Goal: Transaction & Acquisition: Download file/media

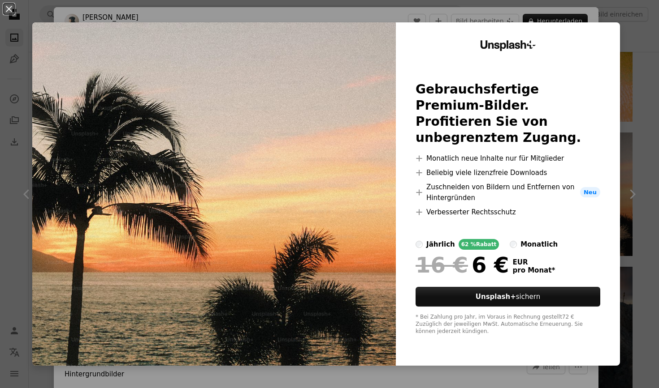
scroll to position [1328, 0]
click at [39, 15] on div "An X shape Unsplash+ Gebrauchsfertige Premium-Bilder. Profitieren Sie von unbeg…" at bounding box center [329, 194] width 659 height 388
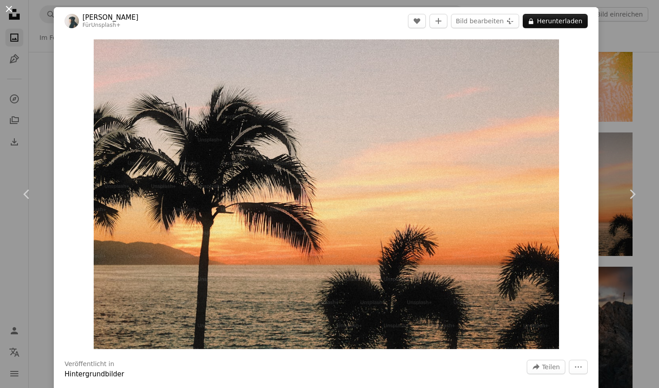
click at [10, 10] on button "An X shape" at bounding box center [9, 9] width 11 height 11
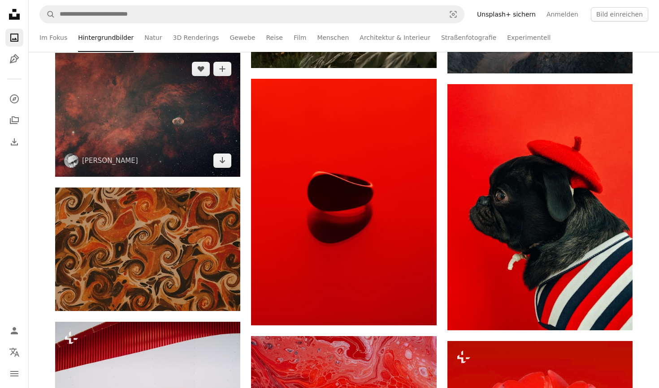
scroll to position [1629, 0]
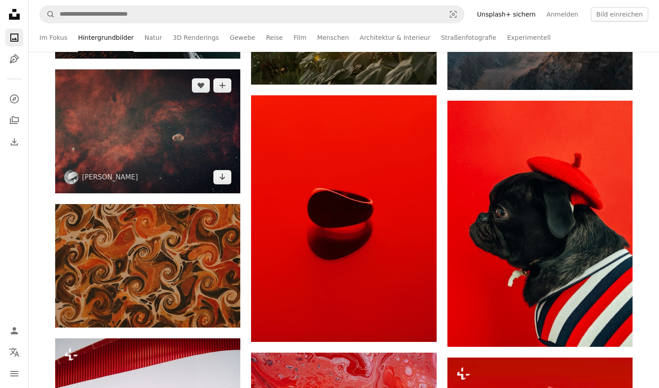
click at [185, 111] on img at bounding box center [147, 131] width 185 height 124
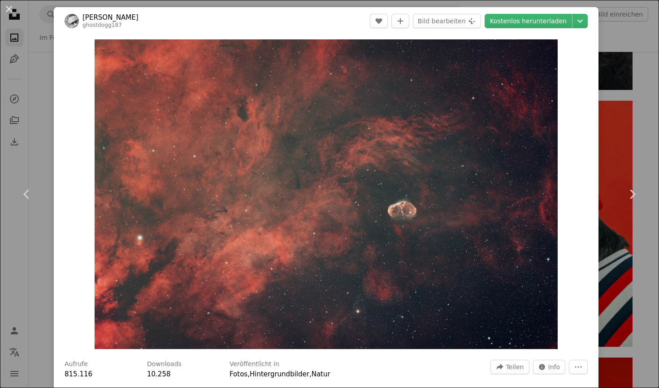
click at [37, 122] on div "An X shape Chevron left Chevron right [PERSON_NAME] ghostdogg187 A heart A plus…" at bounding box center [329, 194] width 659 height 388
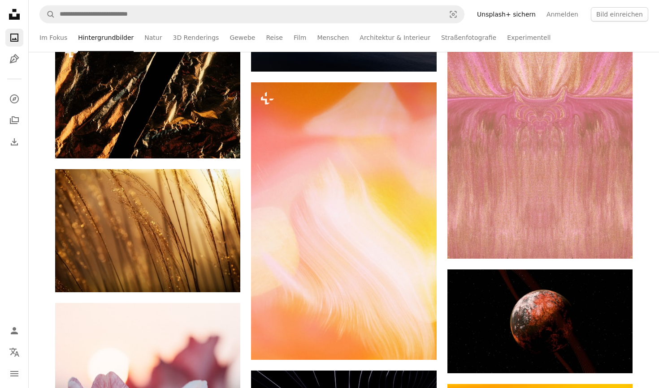
scroll to position [5800, 0]
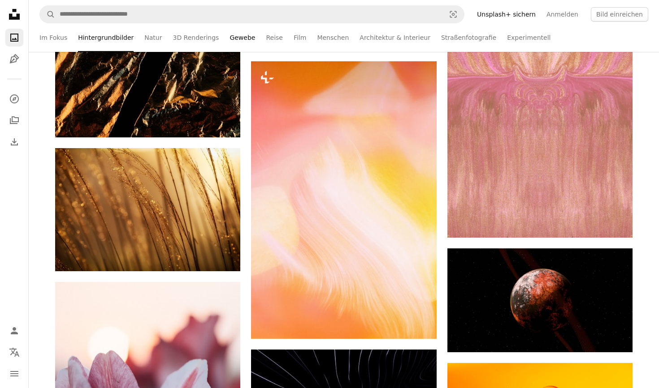
click at [243, 36] on link "Gewebe" at bounding box center [242, 37] width 26 height 29
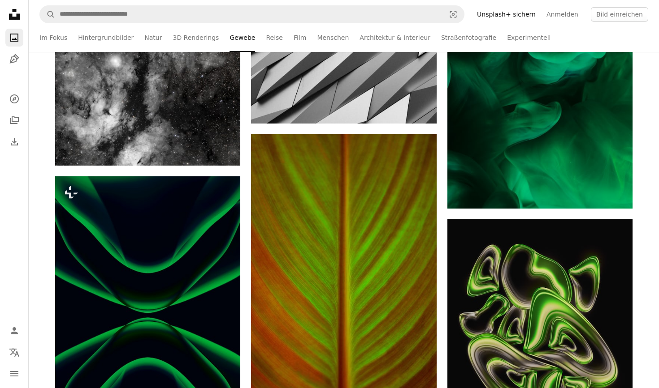
scroll to position [1084, 0]
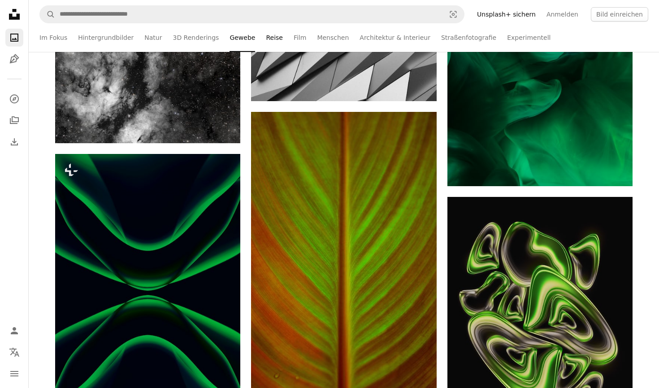
click at [266, 38] on link "Reise" at bounding box center [274, 37] width 17 height 29
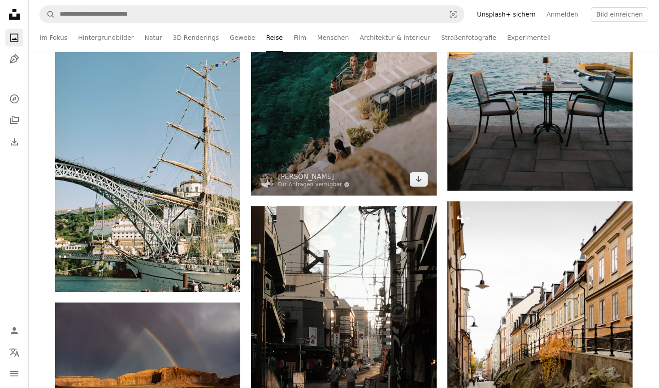
scroll to position [609, 0]
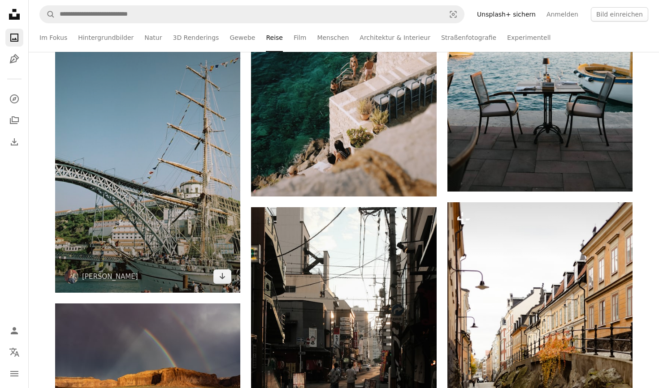
click at [198, 172] on img at bounding box center [147, 154] width 185 height 278
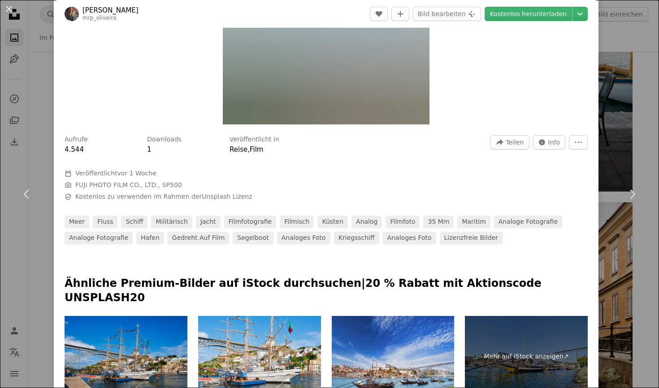
scroll to position [246, 0]
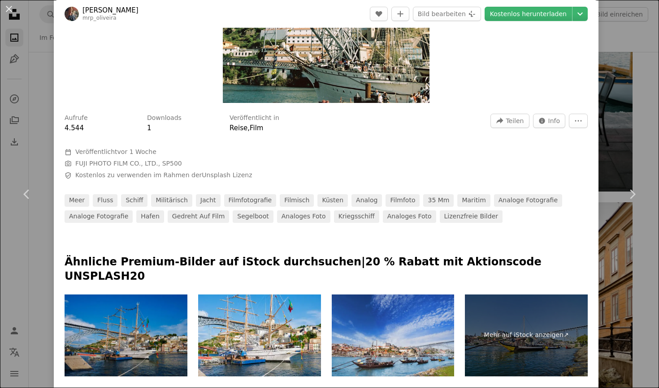
click at [167, 326] on img at bounding box center [126, 336] width 123 height 82
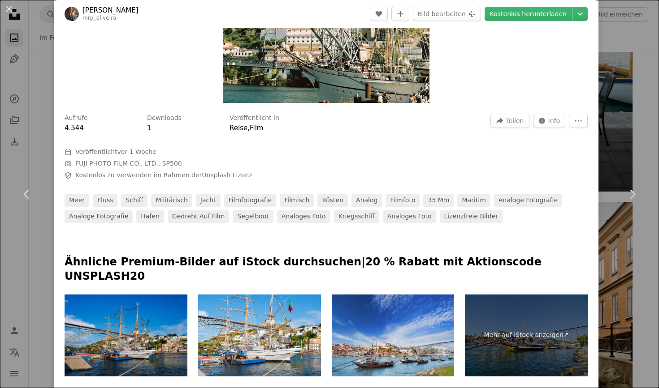
click at [635, 141] on div "An X shape Chevron left Chevron right [PERSON_NAME] mrp_oliveira A heart A plus…" at bounding box center [329, 194] width 659 height 388
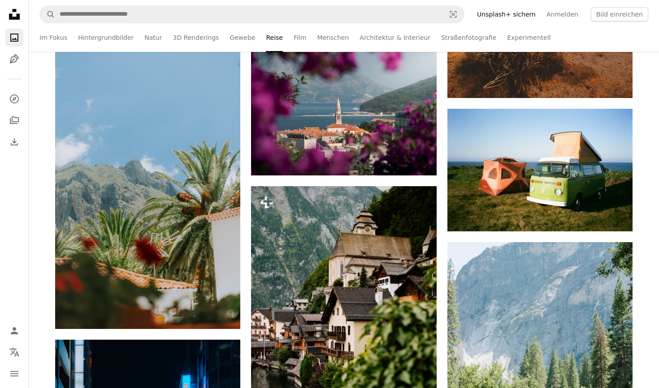
scroll to position [1569, 0]
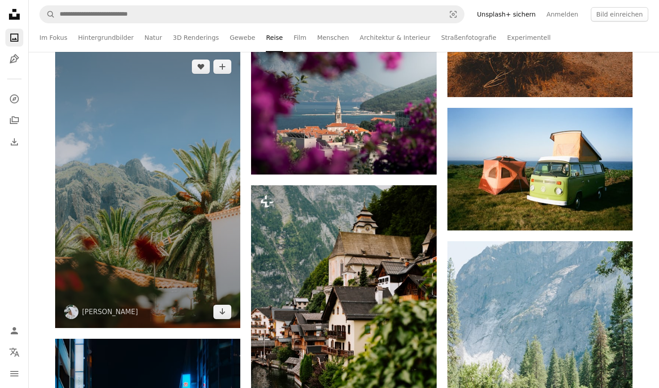
click at [203, 194] on img at bounding box center [147, 190] width 185 height 278
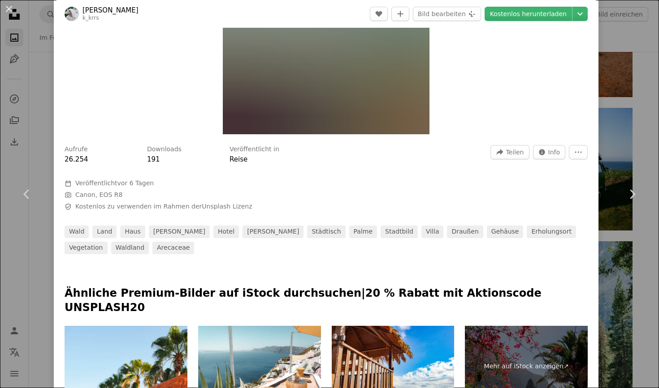
scroll to position [221, 0]
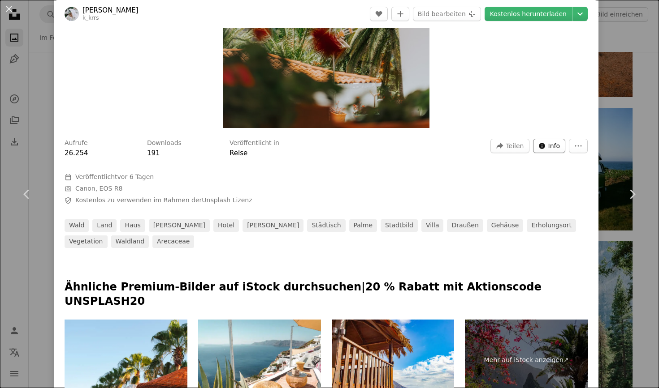
click at [565, 145] on button "Info icon Info" at bounding box center [549, 146] width 33 height 14
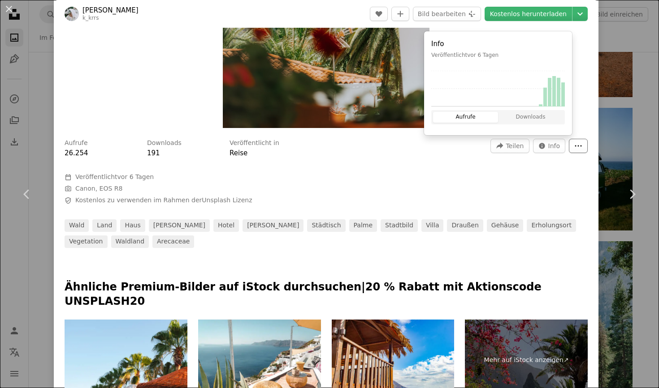
click at [582, 145] on icon "More Actions" at bounding box center [578, 146] width 8 height 8
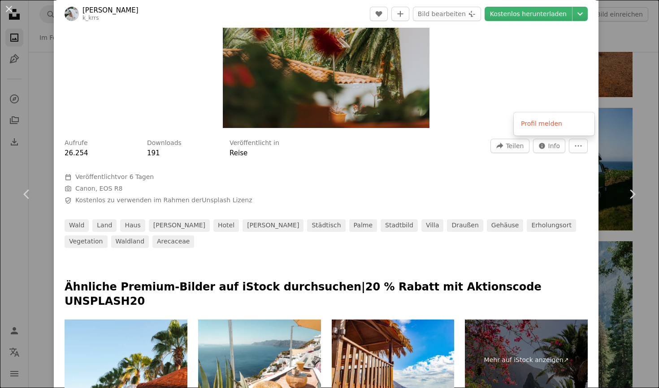
click at [629, 204] on dialog "An X shape Chevron left Chevron right [PERSON_NAME] k_krrs A heart A plus sign …" at bounding box center [329, 194] width 659 height 388
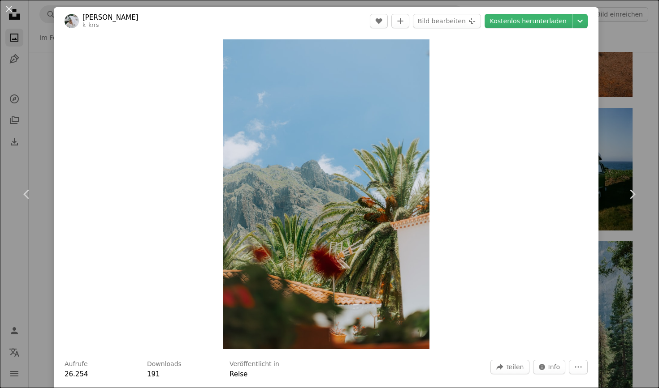
scroll to position [0, 0]
click at [47, 74] on div "An X shape Chevron left Chevron right [PERSON_NAME] k_krrs A heart A plus sign …" at bounding box center [329, 194] width 659 height 388
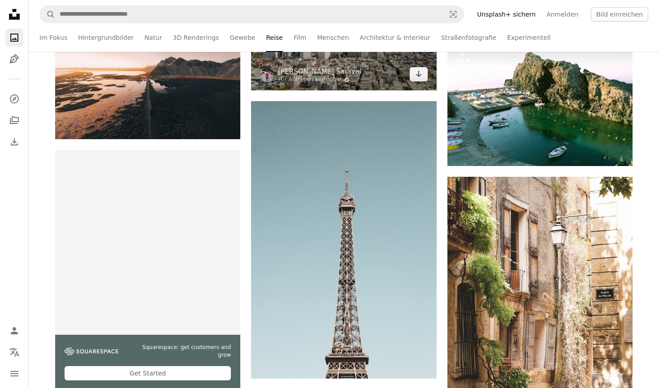
scroll to position [2496, 0]
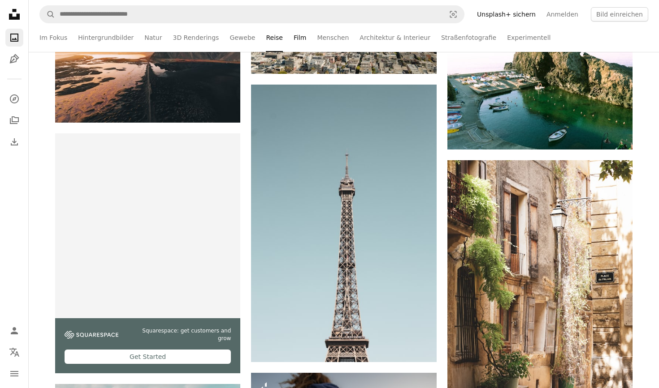
click at [293, 43] on link "Film" at bounding box center [299, 37] width 13 height 29
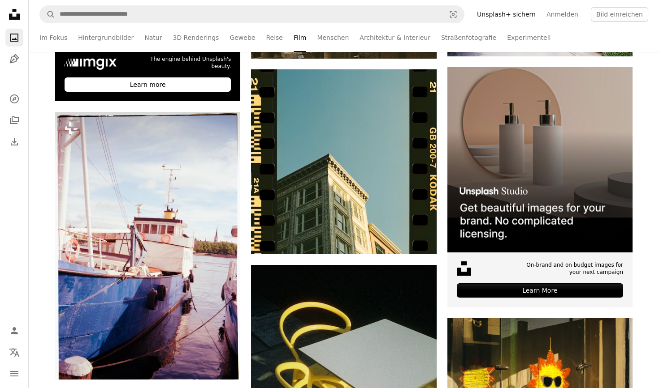
scroll to position [2839, 0]
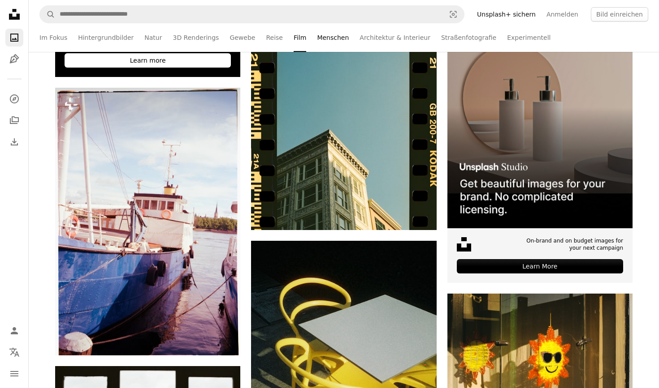
click at [317, 48] on link "Menschen" at bounding box center [333, 37] width 32 height 29
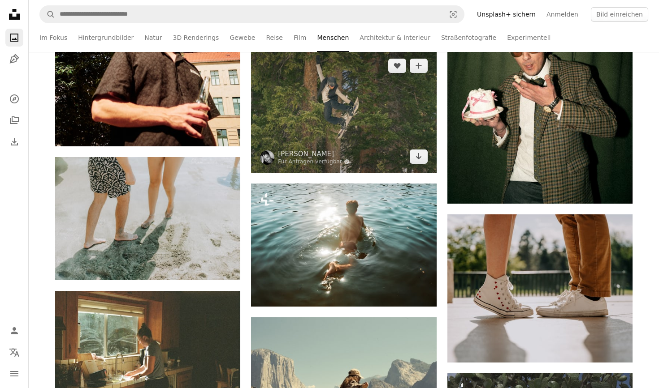
scroll to position [1746, 0]
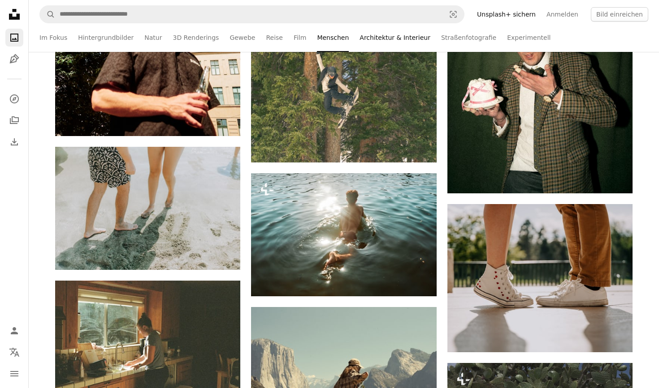
click at [404, 41] on link "Architektur & Interieur" at bounding box center [394, 37] width 71 height 29
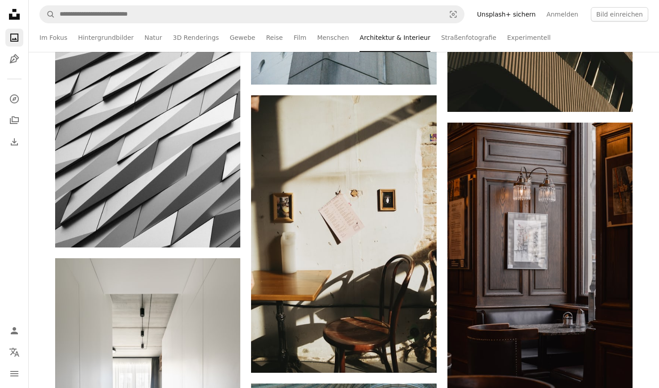
scroll to position [1625, 0]
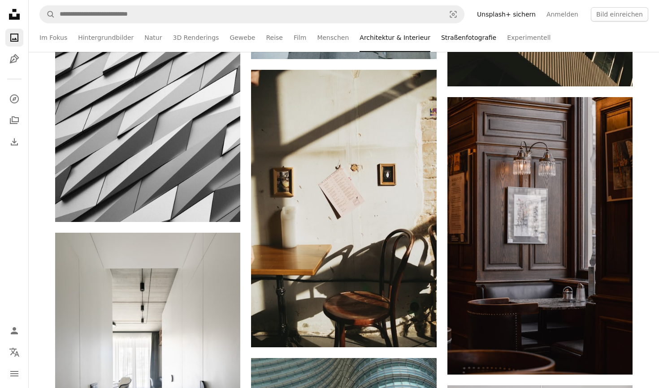
click at [474, 41] on link "Straßenfotografie" at bounding box center [468, 37] width 55 height 29
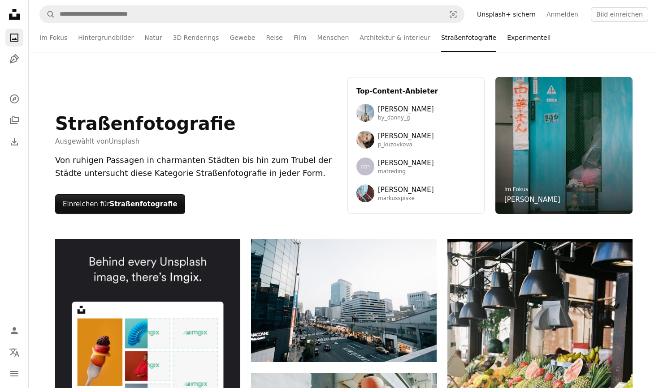
click at [507, 47] on link "Experimentell" at bounding box center [528, 37] width 43 height 29
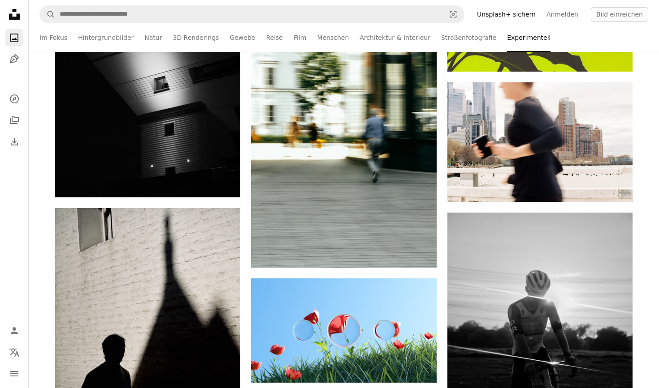
scroll to position [6150, 0]
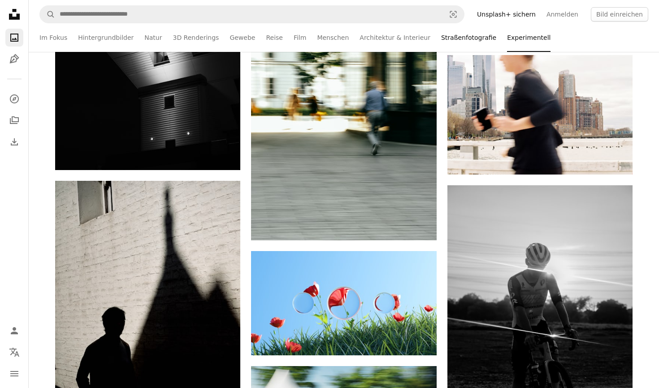
click at [471, 34] on link "Straßenfotografie" at bounding box center [468, 37] width 55 height 29
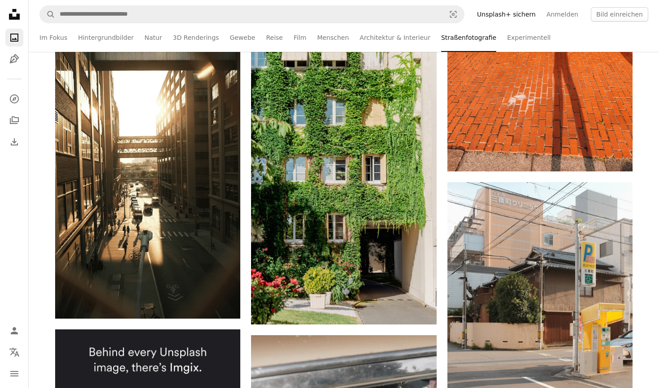
scroll to position [2599, 0]
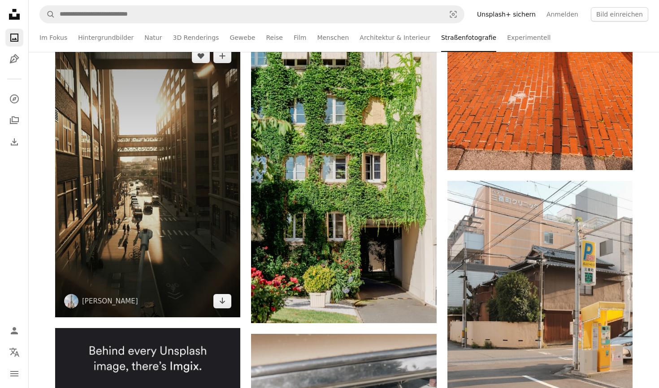
click at [141, 194] on img at bounding box center [147, 179] width 185 height 278
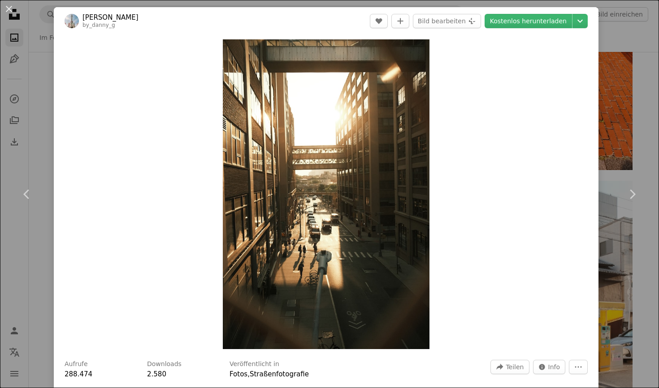
click at [648, 94] on div "An X shape Chevron left Chevron right [PERSON_NAME] by_danny_g A heart A plus s…" at bounding box center [329, 194] width 659 height 388
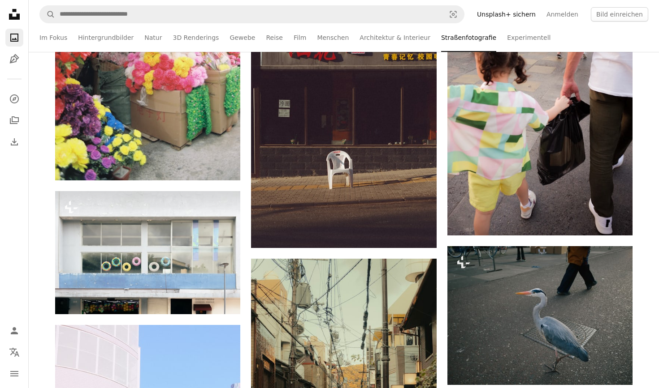
scroll to position [9621, 0]
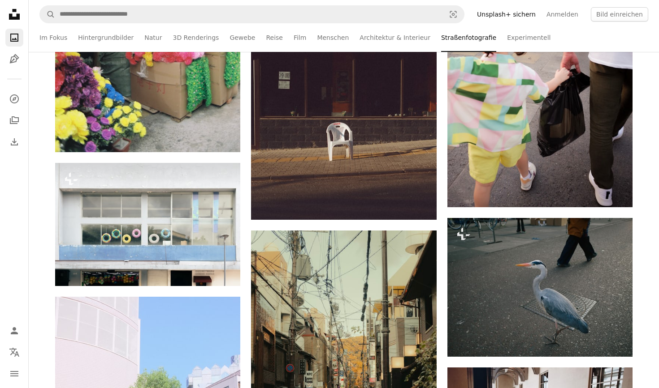
click at [392, 5] on nav "A magnifying glass Visual search Unsplash+ sichern Anmelden Bild einreichen" at bounding box center [344, 14] width 630 height 29
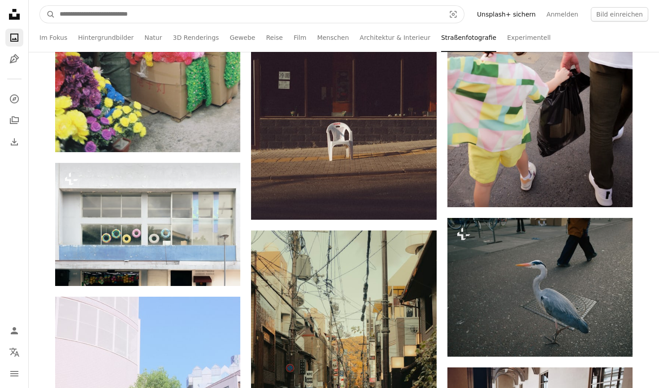
click at [389, 13] on input "Finden Sie Bildmaterial auf der ganzen Webseite" at bounding box center [248, 14] width 387 height 17
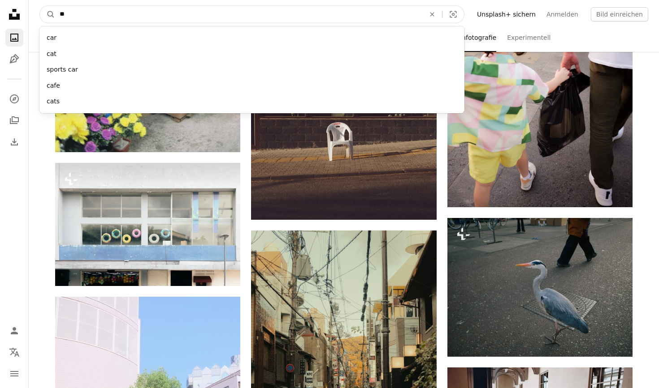
type input "***"
click at [47, 14] on button "A magnifying glass" at bounding box center [47, 14] width 15 height 17
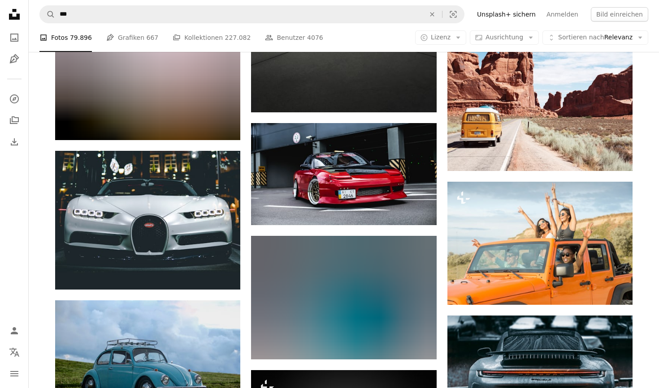
scroll to position [4091, 0]
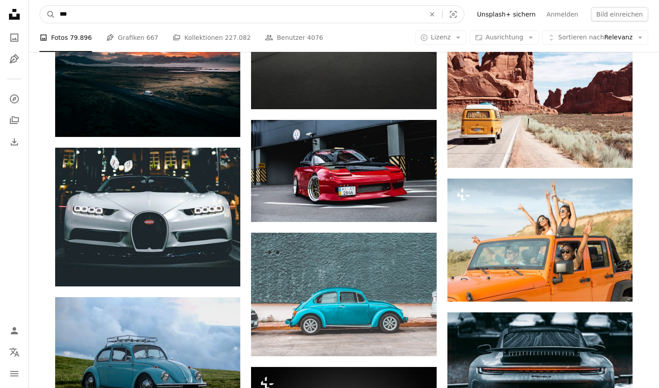
click at [404, 6] on input "***" at bounding box center [238, 14] width 367 height 17
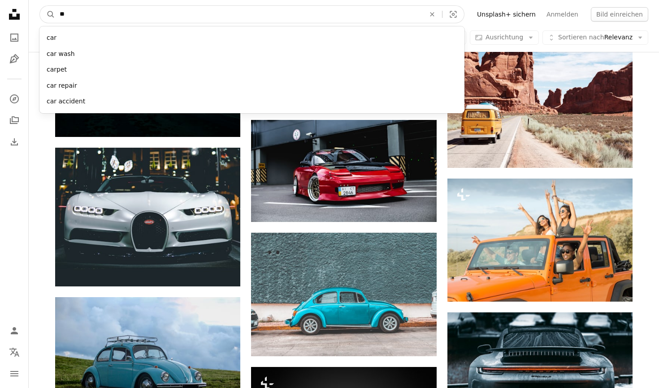
type input "*"
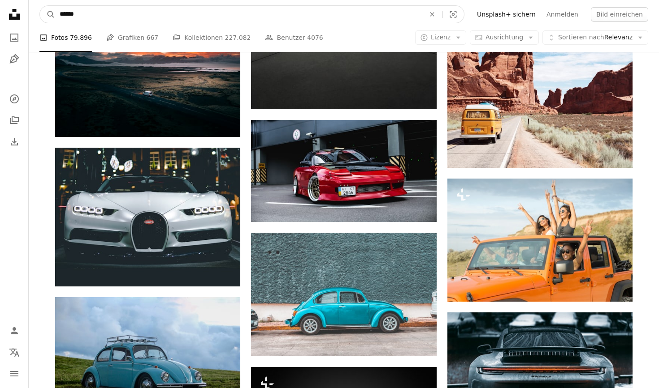
type input "*******"
click at [47, 14] on button "A magnifying glass" at bounding box center [47, 14] width 15 height 17
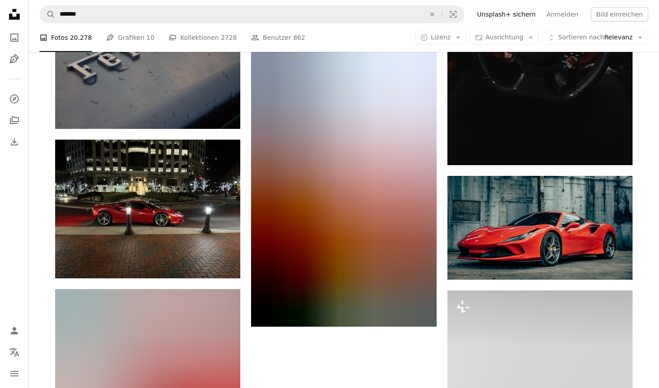
scroll to position [1125, 0]
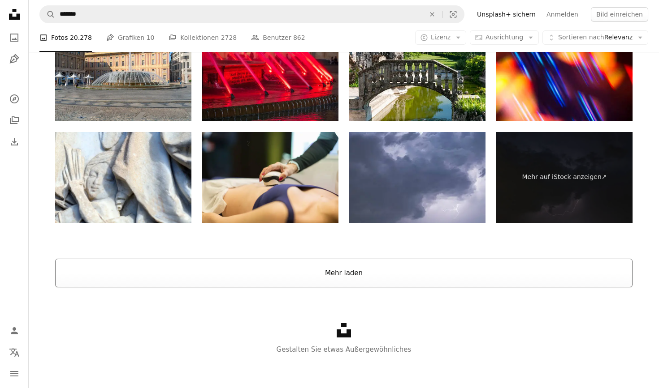
click at [396, 279] on button "Mehr laden" at bounding box center [343, 273] width 577 height 29
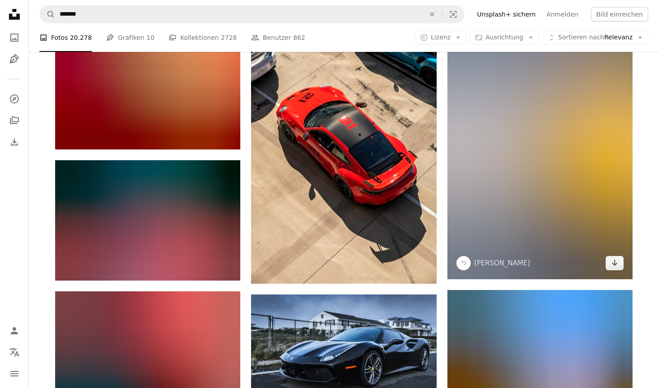
scroll to position [8812, 0]
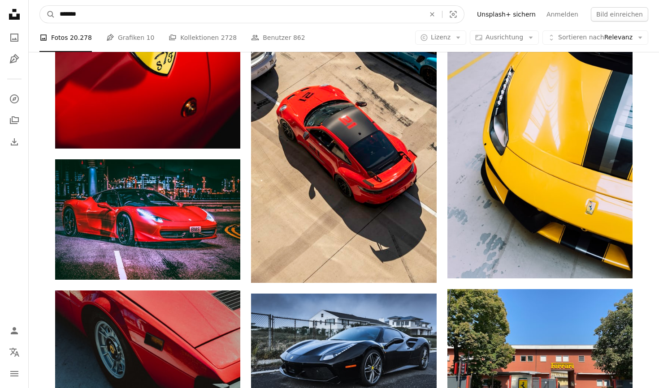
click at [362, 13] on input "*******" at bounding box center [238, 14] width 367 height 17
type input "*******"
click at [47, 14] on button "A magnifying glass" at bounding box center [47, 14] width 15 height 17
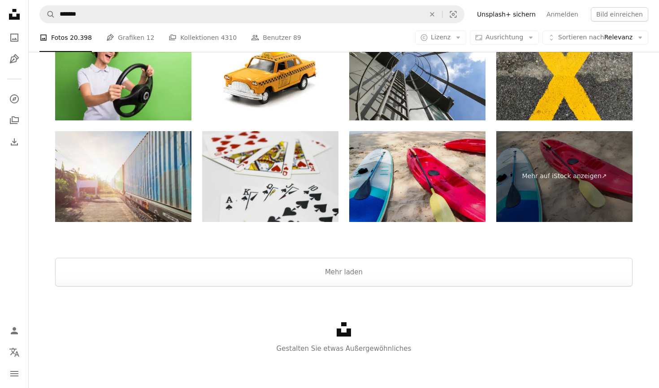
scroll to position [1874, 0]
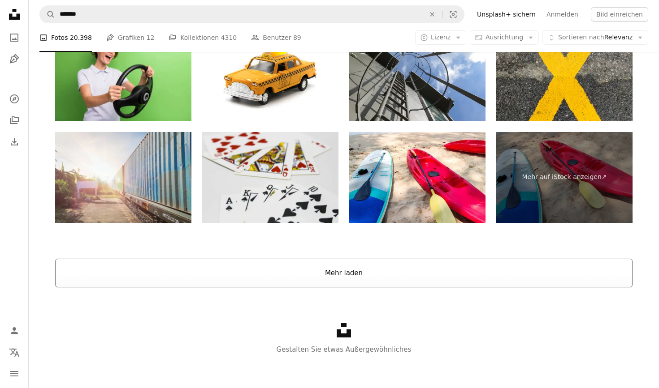
click at [388, 267] on button "Mehr laden" at bounding box center [343, 273] width 577 height 29
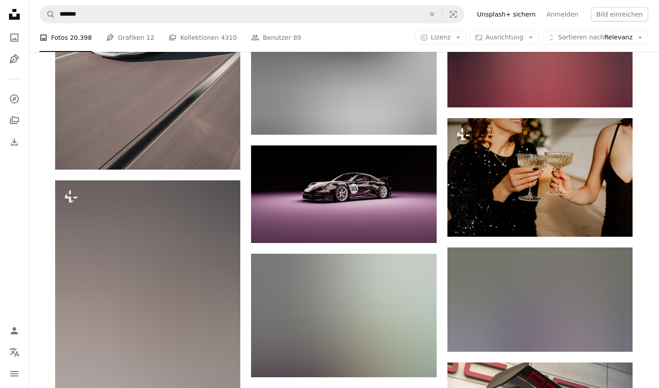
scroll to position [7240, 0]
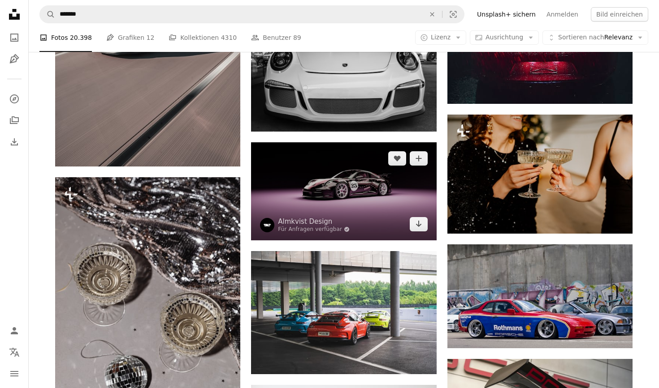
click at [350, 229] on img at bounding box center [343, 191] width 185 height 98
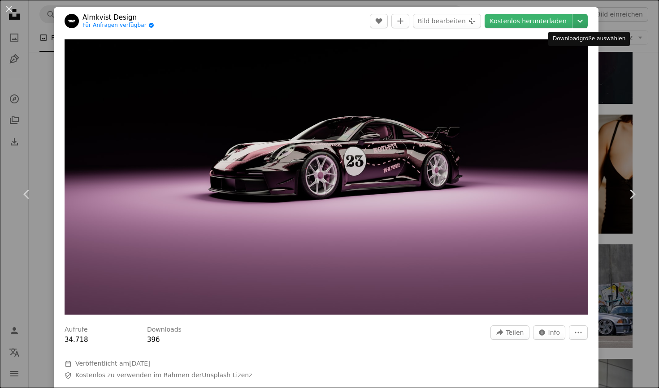
click at [587, 18] on icon "Chevron down" at bounding box center [580, 21] width 14 height 11
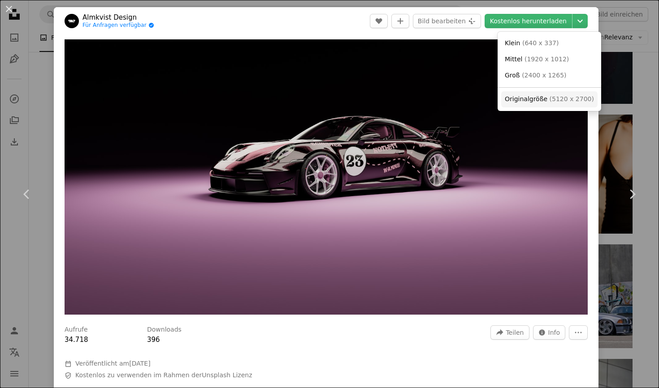
click at [546, 98] on span "Originalgröße ( 5120 x 2700 )" at bounding box center [548, 99] width 89 height 9
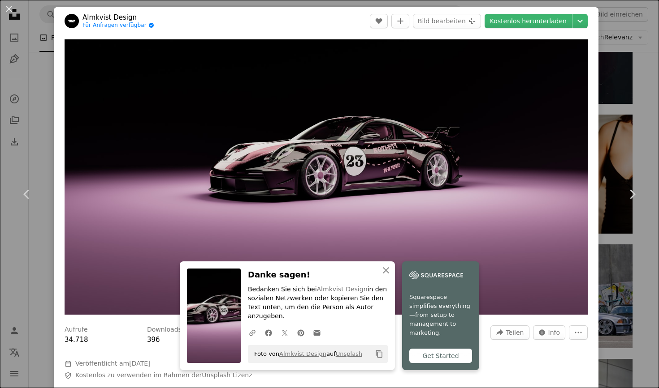
click at [49, 273] on div "An X shape Chevron left Chevron right An X shape Schließen Danke sagen! Bedanke…" at bounding box center [329, 194] width 659 height 388
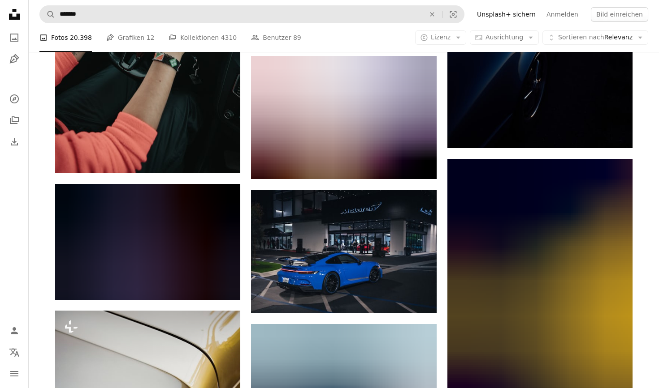
scroll to position [9582, 0]
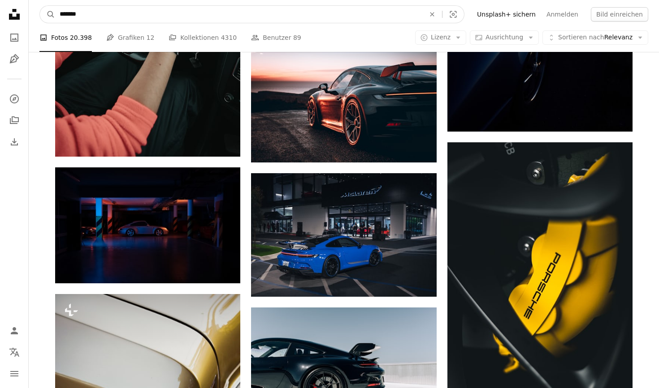
click at [226, 12] on input "*******" at bounding box center [238, 14] width 367 height 17
type input "*"
type input "*****"
click at [47, 14] on button "A magnifying glass" at bounding box center [47, 14] width 15 height 17
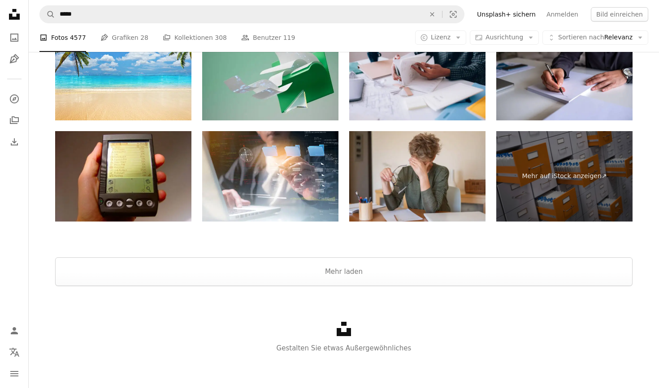
scroll to position [1972, 0]
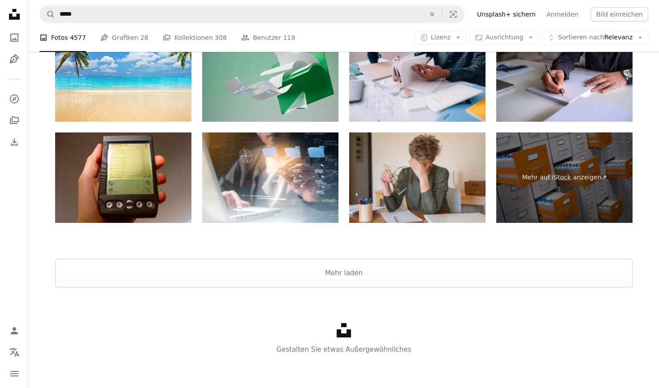
click at [381, 241] on div at bounding box center [344, 248] width 630 height 22
click at [382, 266] on button "Mehr laden" at bounding box center [343, 273] width 577 height 29
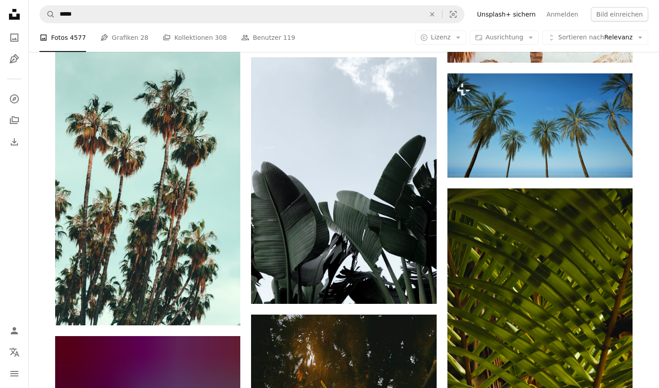
scroll to position [3001, 0]
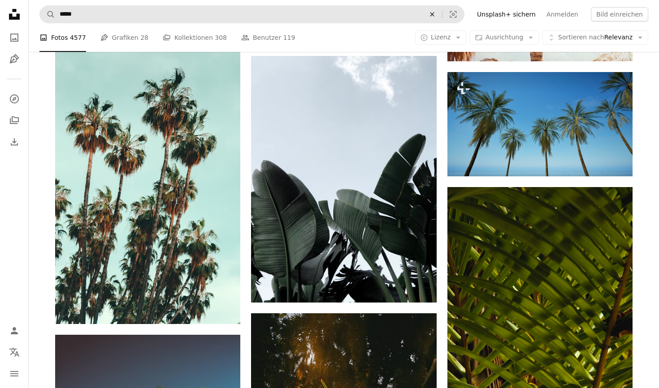
click at [441, 13] on icon "An X shape" at bounding box center [432, 14] width 20 height 7
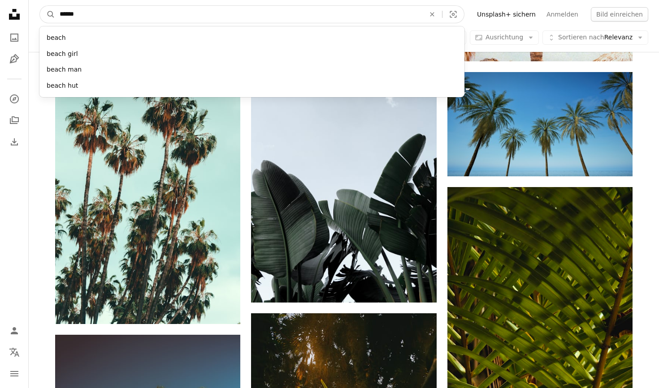
type input "*****"
click at [47, 14] on button "A magnifying glass" at bounding box center [47, 14] width 15 height 17
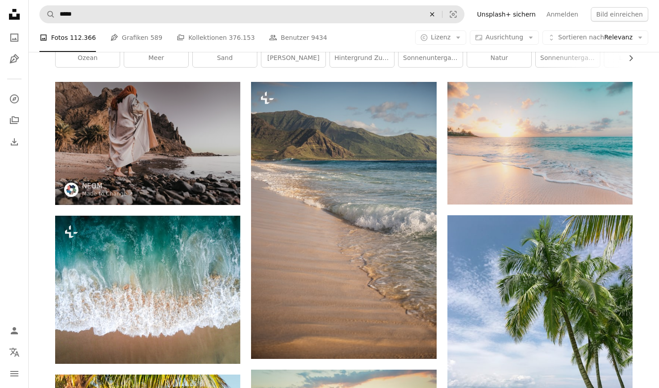
scroll to position [31, 0]
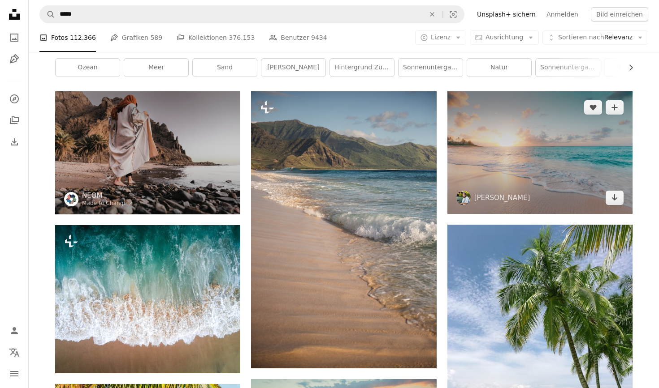
click at [566, 182] on img at bounding box center [539, 152] width 185 height 123
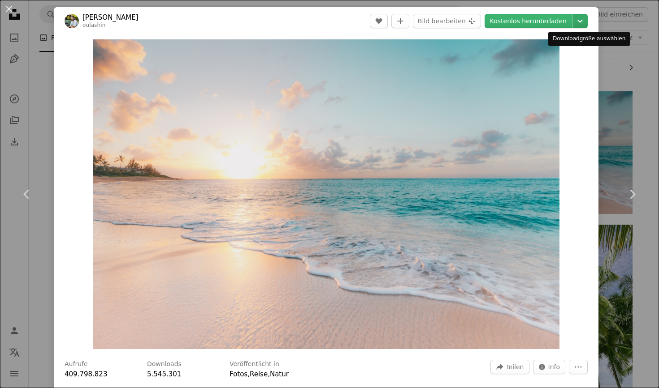
click at [587, 20] on icon "Chevron down" at bounding box center [580, 21] width 14 height 11
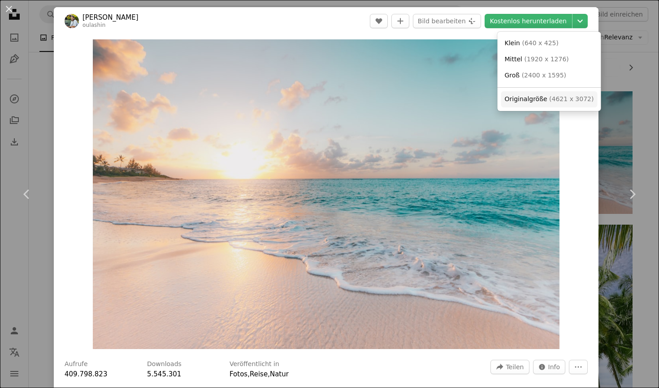
click at [560, 100] on span "( 4621 x 3072 )" at bounding box center [571, 98] width 44 height 7
